Goal: Transaction & Acquisition: Purchase product/service

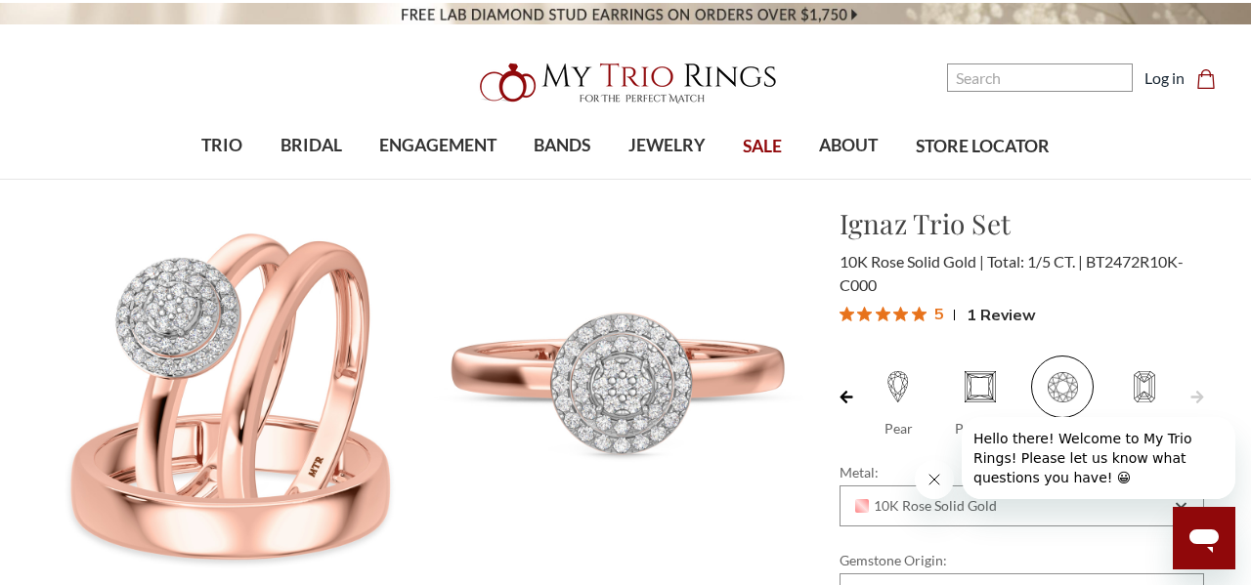
click at [761, 454] on img at bounding box center [617, 393] width 378 height 378
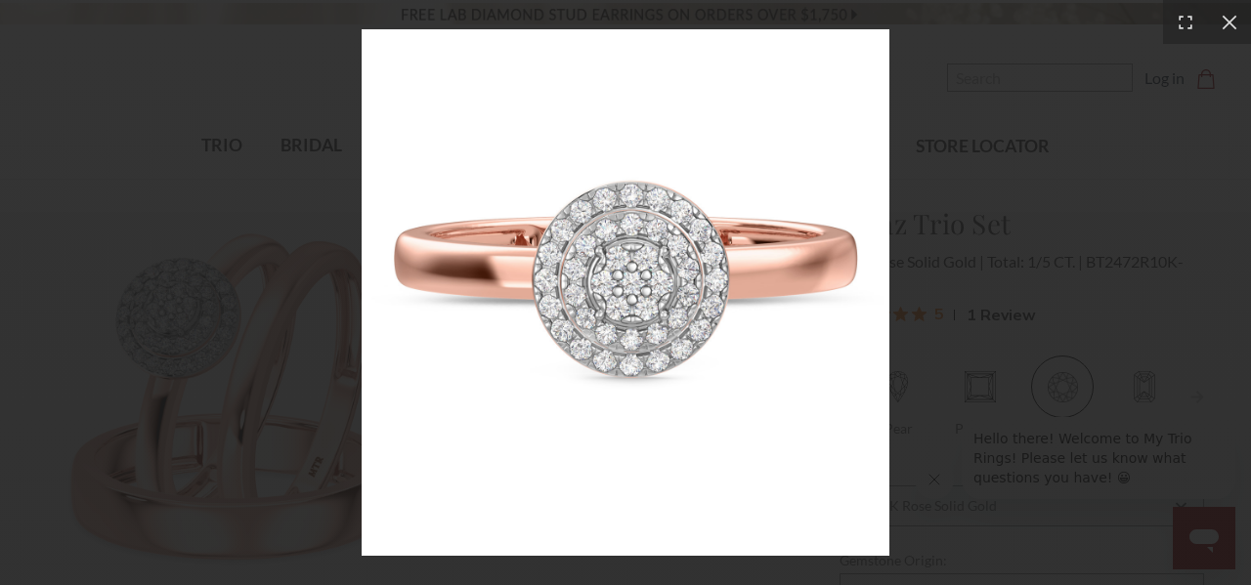
click at [743, 194] on img at bounding box center [625, 292] width 527 height 527
click at [716, 126] on img at bounding box center [625, 292] width 527 height 527
click at [717, 211] on img at bounding box center [625, 292] width 527 height 527
click at [710, 200] on img at bounding box center [625, 292] width 527 height 527
click at [701, 194] on img at bounding box center [625, 292] width 527 height 527
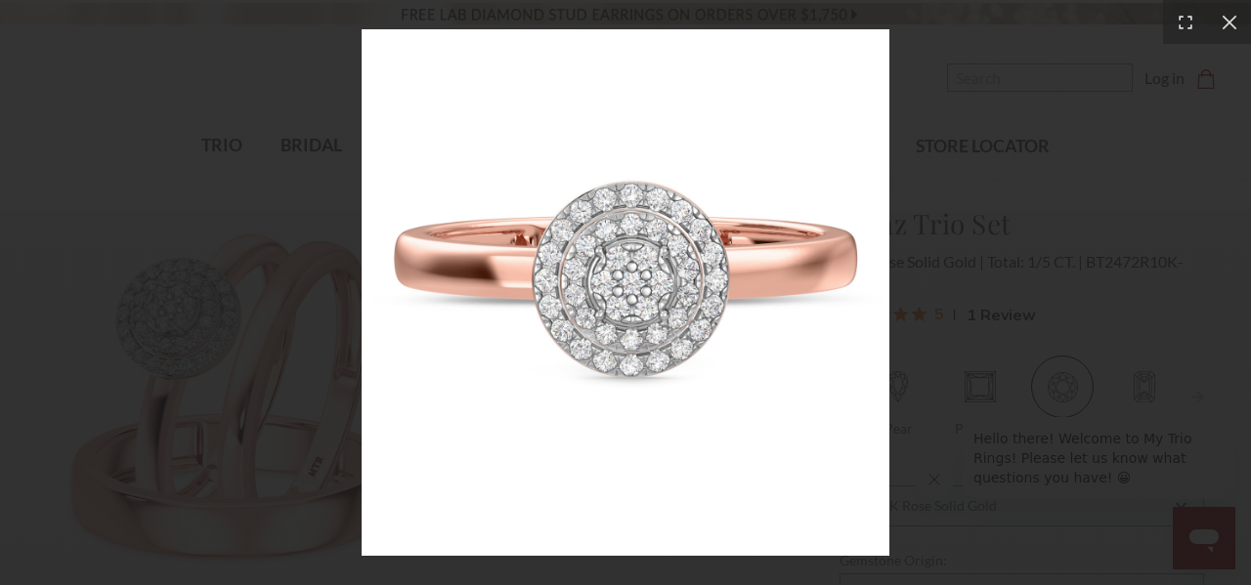
click at [381, 212] on img at bounding box center [625, 292] width 527 height 527
click at [350, 203] on div at bounding box center [625, 292] width 1251 height 585
click at [307, 156] on div at bounding box center [625, 292] width 1251 height 585
